Goal: Transaction & Acquisition: Purchase product/service

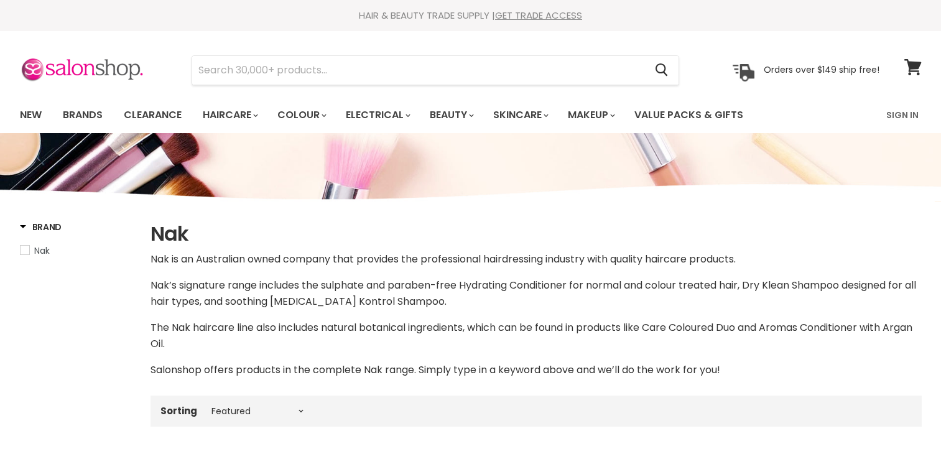
select select "manual"
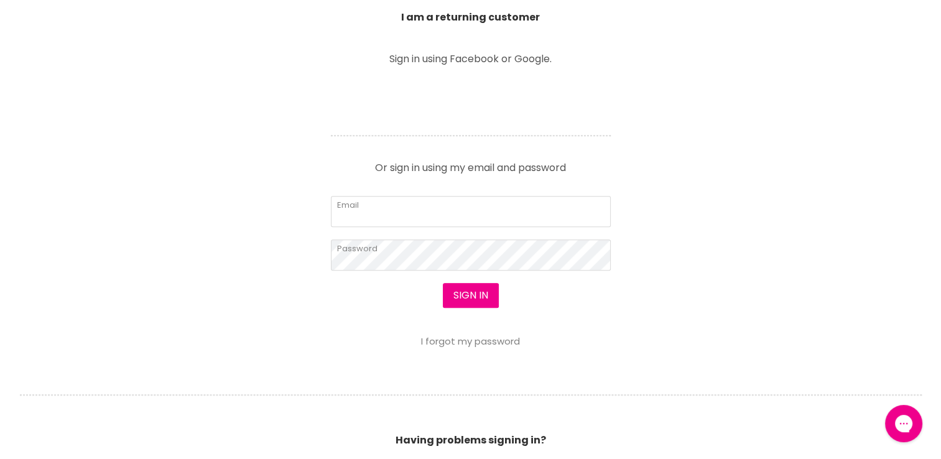
scroll to position [466, 0]
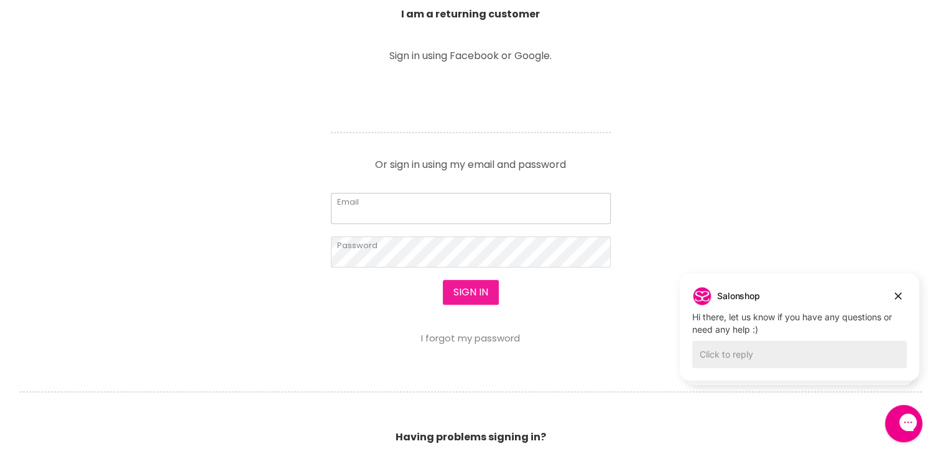
type input "[EMAIL_ADDRESS][DOMAIN_NAME]"
click at [453, 298] on button "Sign in" at bounding box center [471, 292] width 56 height 25
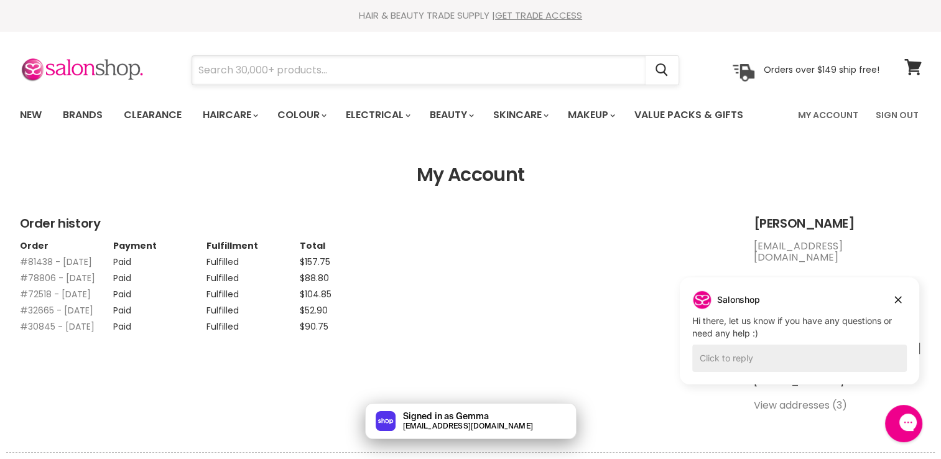
click at [330, 63] on input "Search" at bounding box center [418, 70] width 453 height 29
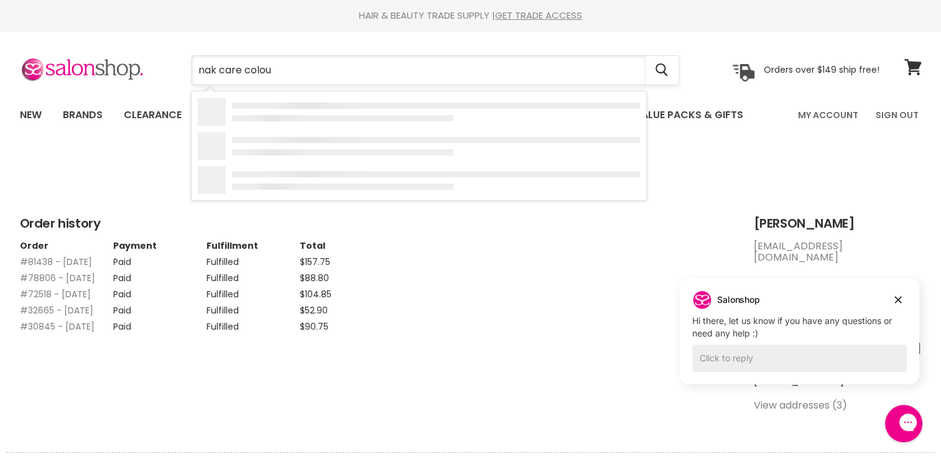
type input "nak care colour"
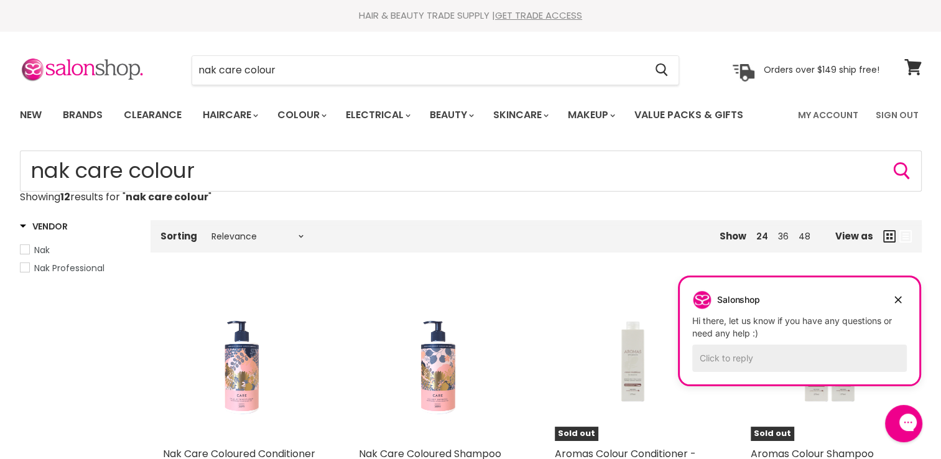
scroll to position [15, 0]
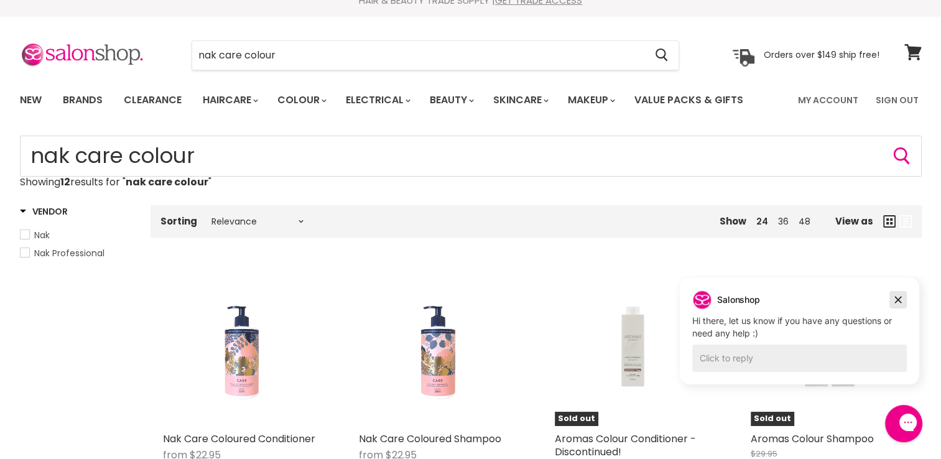
click at [897, 302] on icon "Dismiss campaign" at bounding box center [898, 299] width 12 height 15
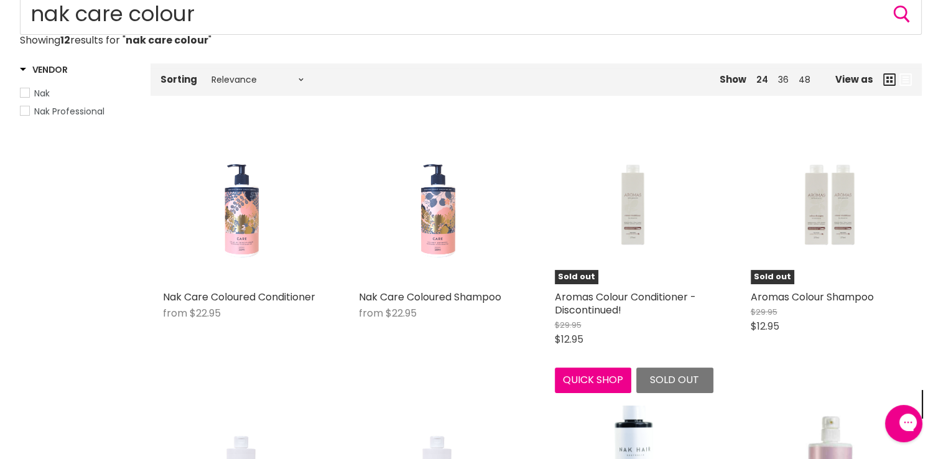
scroll to position [233, 0]
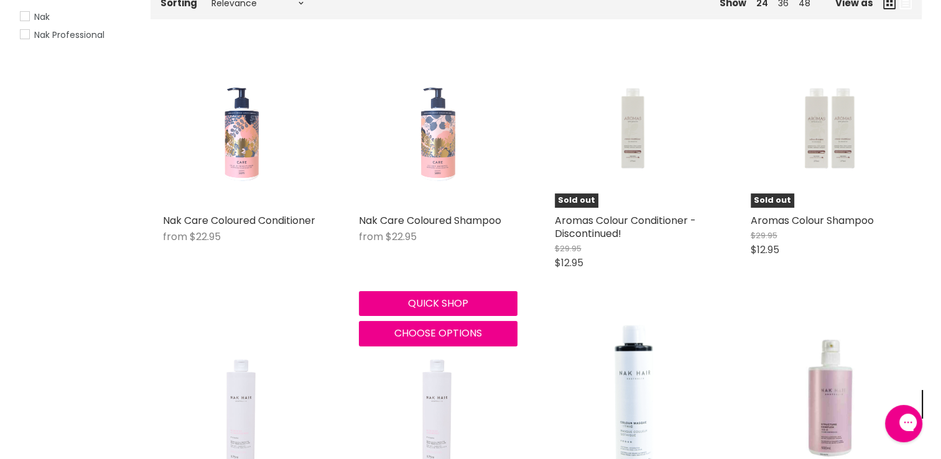
click at [415, 200] on figure "Main content" at bounding box center [438, 128] width 159 height 159
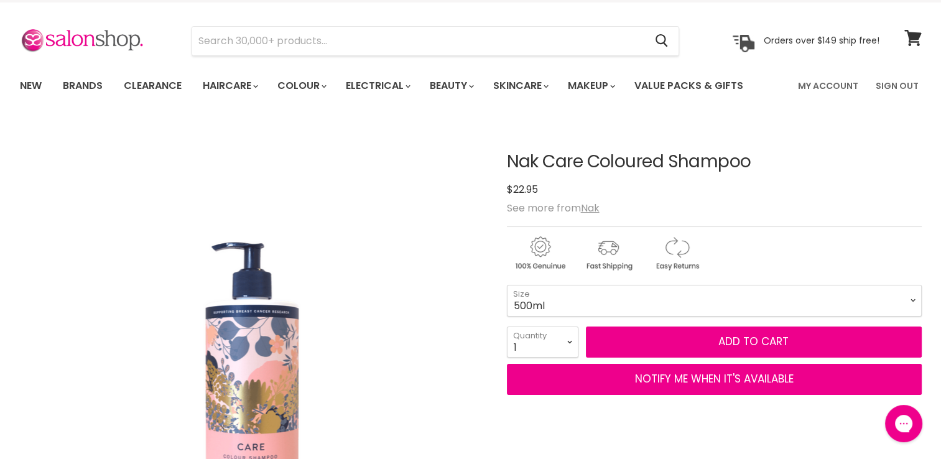
scroll to position [31, 0]
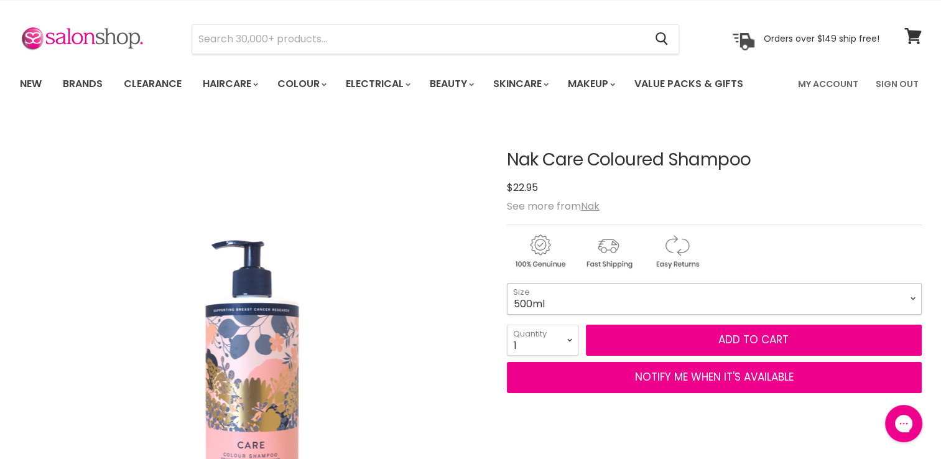
click at [650, 296] on select "500ml 1L" at bounding box center [714, 298] width 415 height 31
click at [507, 283] on select "500ml 1L" at bounding box center [714, 298] width 415 height 31
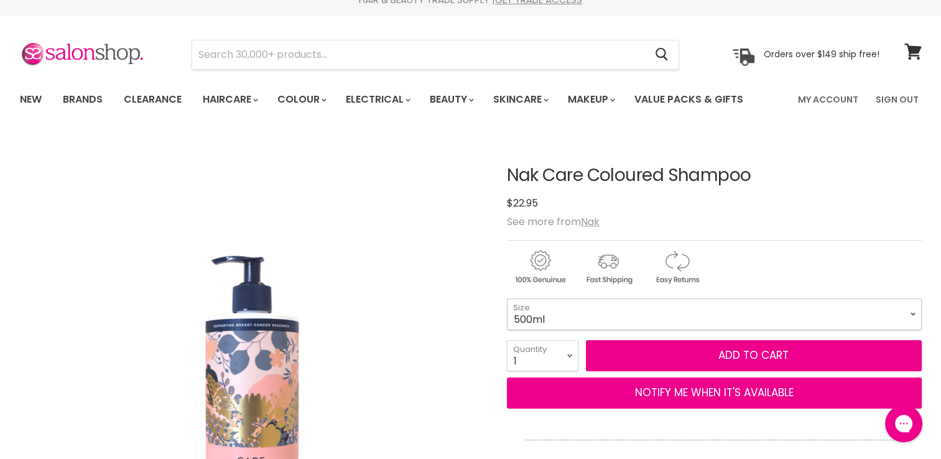
scroll to position [0, 0]
